Goal: Information Seeking & Learning: Learn about a topic

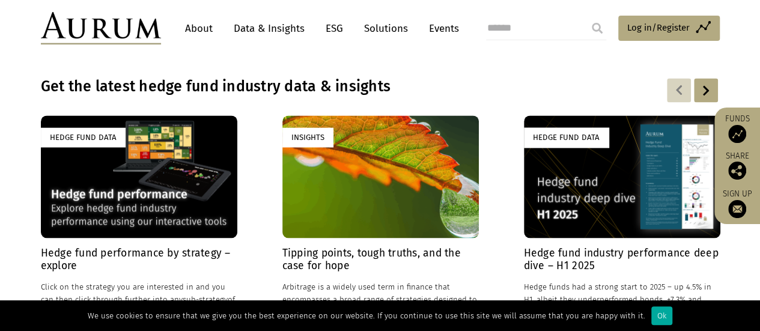
scroll to position [870, 0]
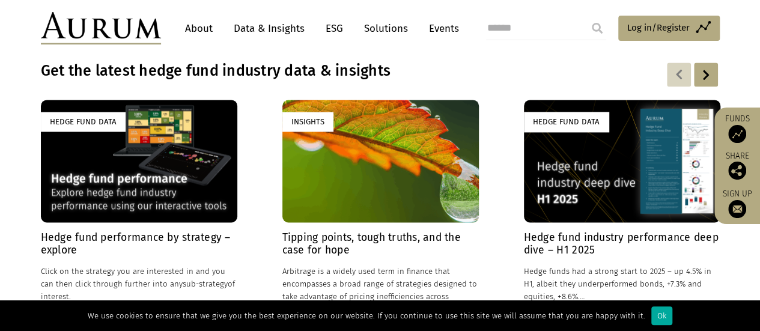
click at [196, 27] on link "About" at bounding box center [199, 28] width 40 height 22
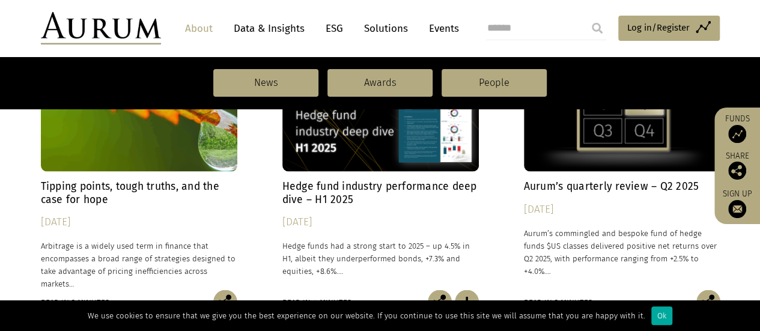
scroll to position [961, 0]
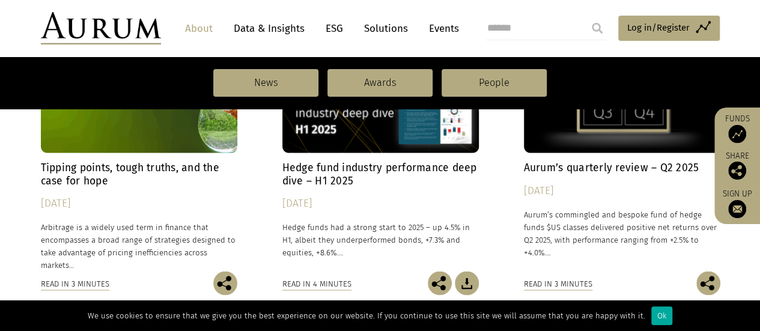
click at [83, 284] on div "Read in 3 minutes" at bounding box center [75, 283] width 68 height 13
click at [58, 281] on div "Read in 3 minutes" at bounding box center [75, 283] width 68 height 13
click at [224, 282] on img at bounding box center [225, 283] width 24 height 24
click at [59, 283] on div "Read in 3 minutes" at bounding box center [75, 283] width 68 height 13
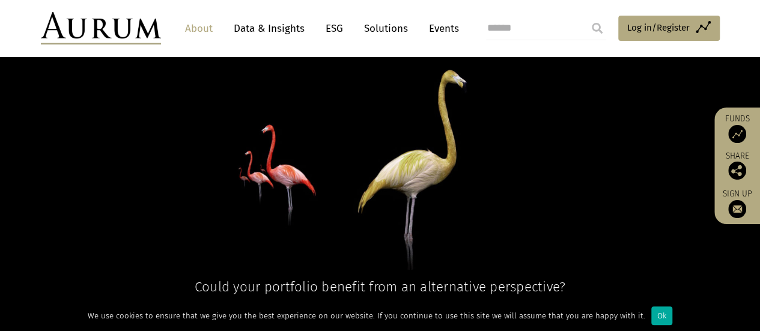
scroll to position [0, 0]
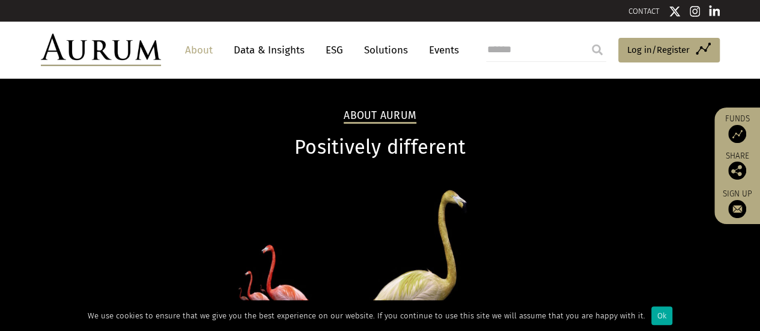
click at [253, 46] on link "Data & Insights" at bounding box center [269, 50] width 83 height 22
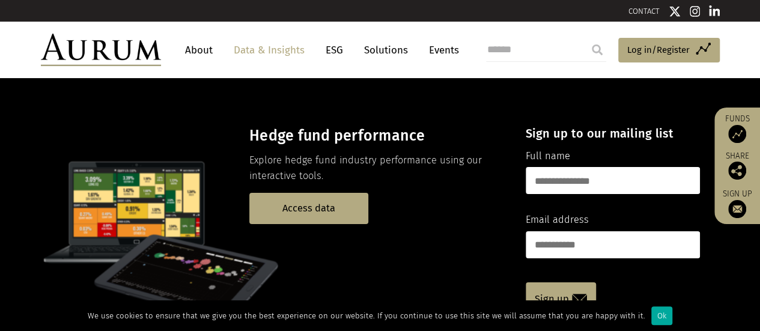
click at [266, 50] on link "Data & Insights" at bounding box center [269, 50] width 83 height 22
click at [443, 47] on link "Events" at bounding box center [441, 50] width 36 height 22
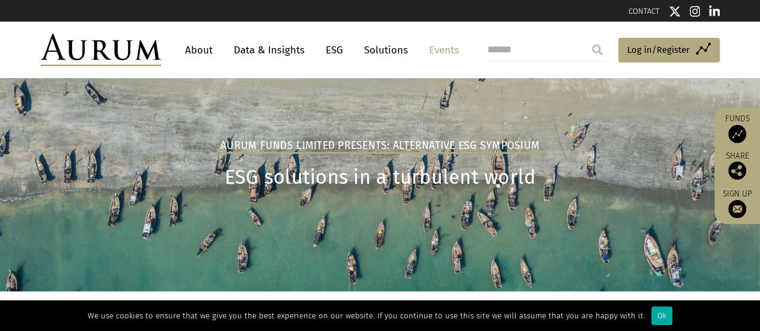
click at [76, 50] on img at bounding box center [101, 50] width 120 height 32
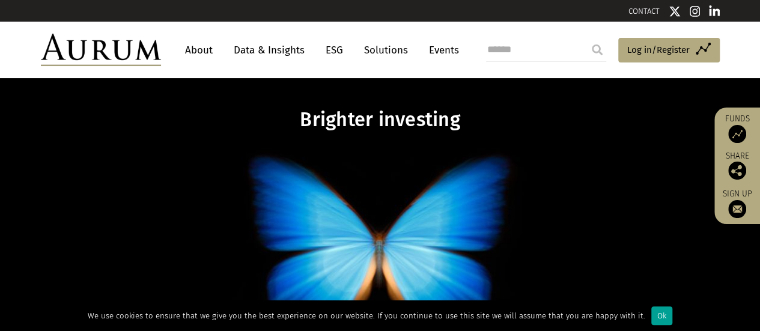
click at [654, 319] on div "Ok" at bounding box center [661, 315] width 21 height 19
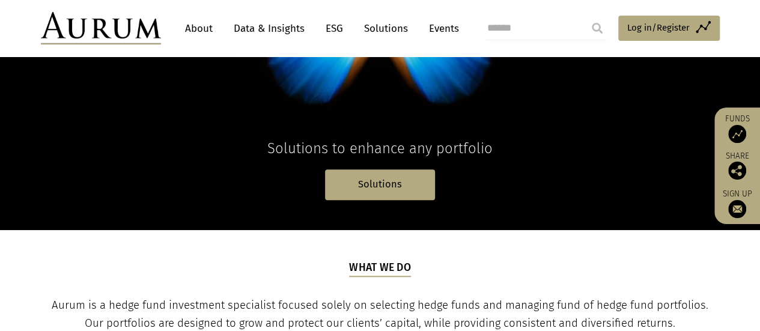
scroll to position [300, 0]
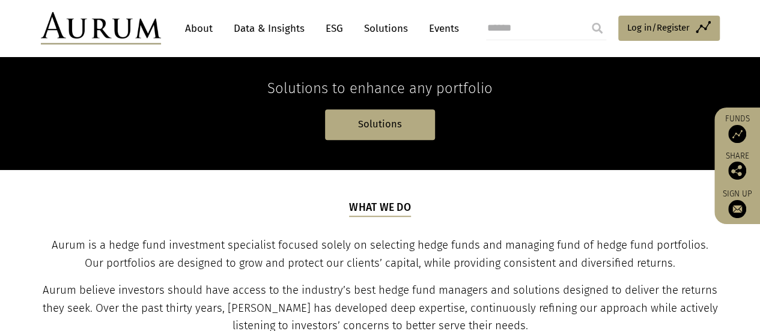
click at [509, 29] on input "search" at bounding box center [546, 28] width 120 height 24
type input "*******"
click at [597, 29] on input "submit" at bounding box center [597, 28] width 24 height 24
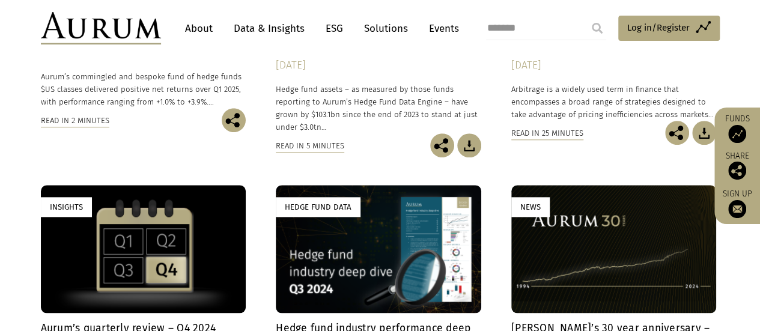
scroll to position [601, 0]
